Goal: Transaction & Acquisition: Book appointment/travel/reservation

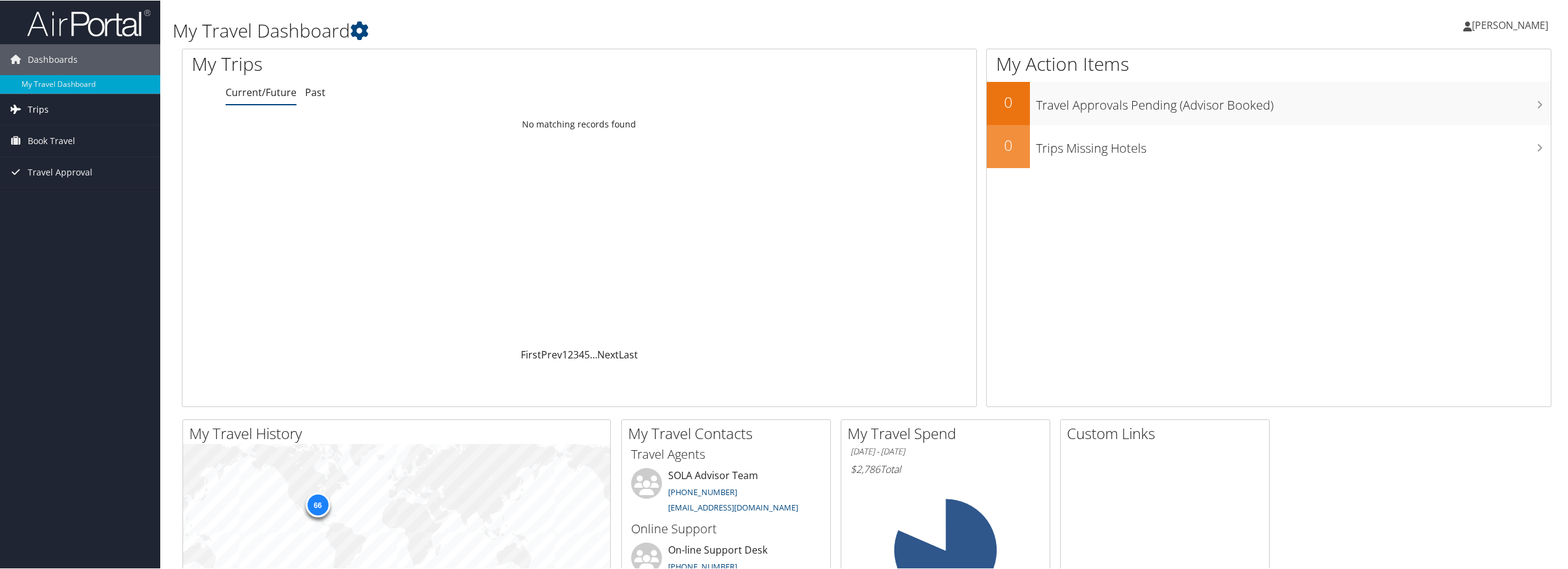
click at [31, 108] on span "Trips" at bounding box center [38, 109] width 21 height 31
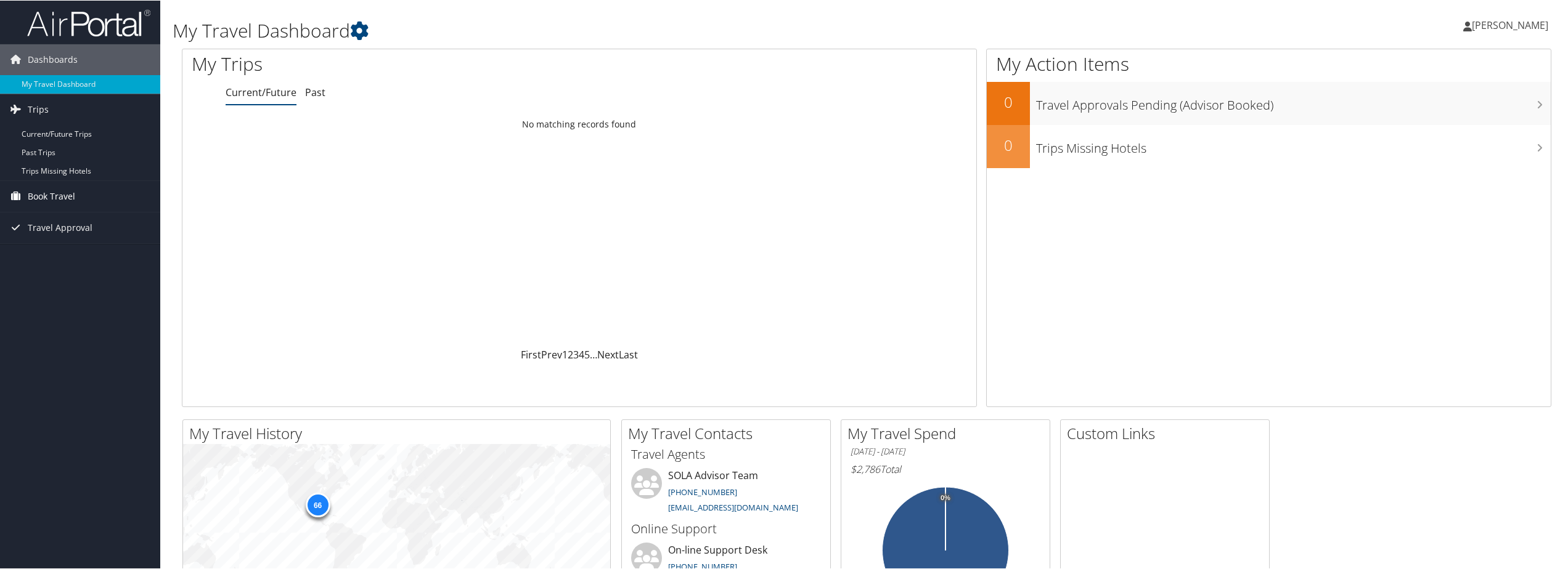
click at [61, 197] on span "Book Travel" at bounding box center [51, 196] width 47 height 31
click at [65, 239] on link "Book/Manage Online Trips" at bounding box center [80, 239] width 160 height 19
